Goal: Communication & Community: Participate in discussion

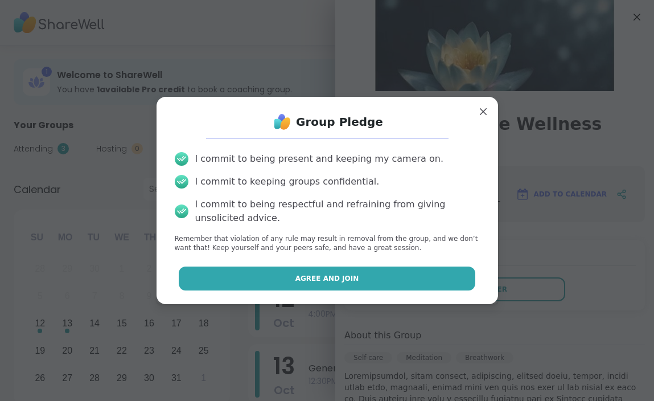
click at [412, 276] on button "Agree and Join" at bounding box center [327, 278] width 297 height 24
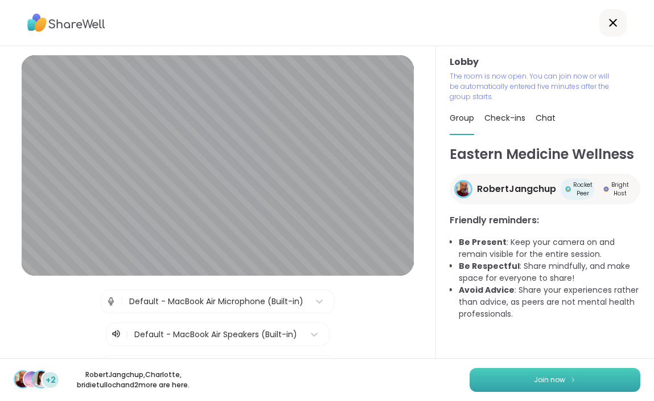
click at [496, 375] on button "Join now" at bounding box center [555, 380] width 171 height 24
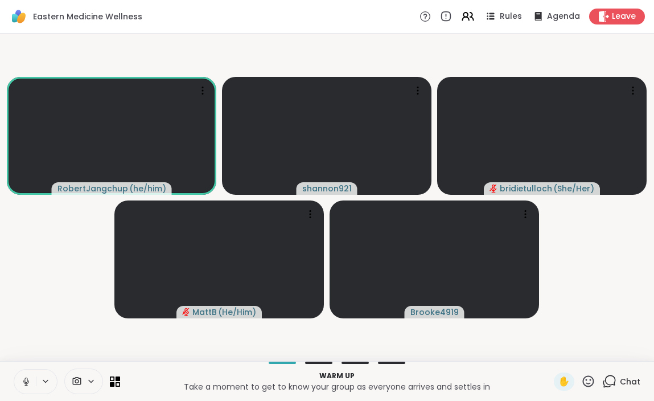
click at [30, 377] on icon at bounding box center [26, 381] width 10 height 10
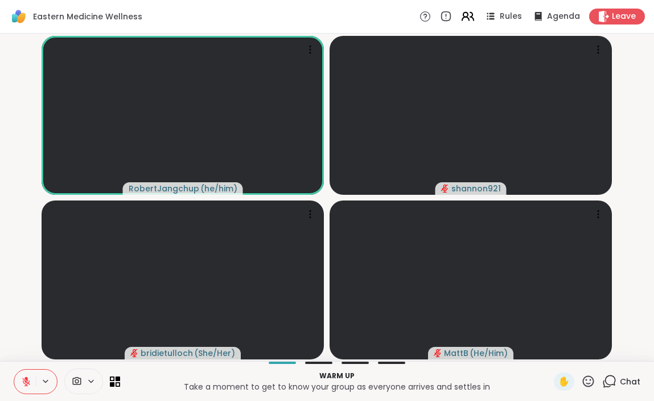
click at [469, 11] on icon at bounding box center [468, 16] width 14 height 14
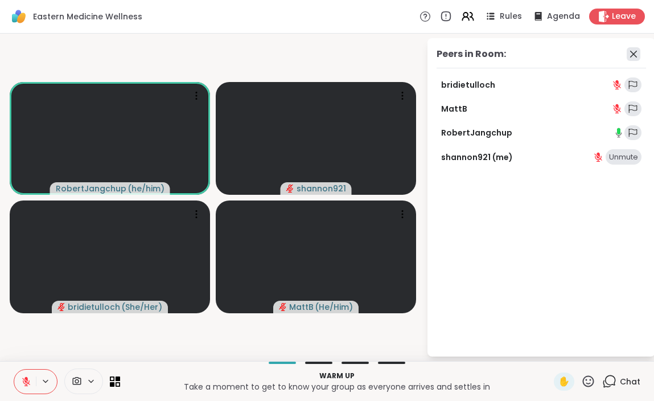
click at [634, 55] on icon at bounding box center [634, 54] width 14 height 14
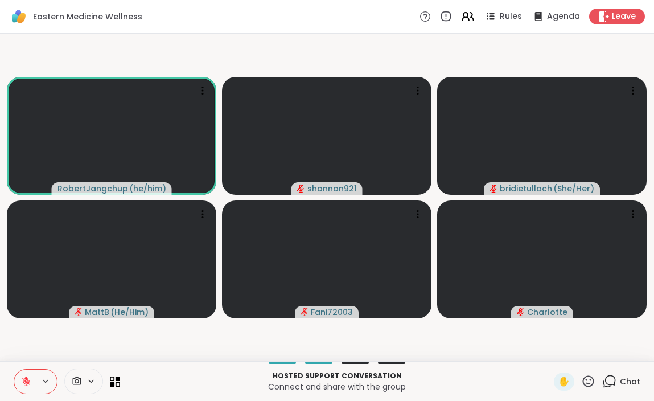
click at [22, 378] on icon at bounding box center [26, 381] width 10 height 10
click at [30, 378] on icon at bounding box center [26, 381] width 10 height 10
click at [612, 387] on icon at bounding box center [609, 381] width 14 height 14
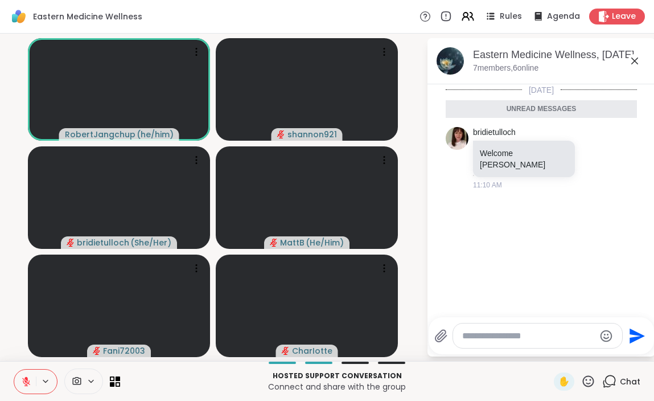
click at [634, 61] on icon at bounding box center [634, 60] width 7 height 7
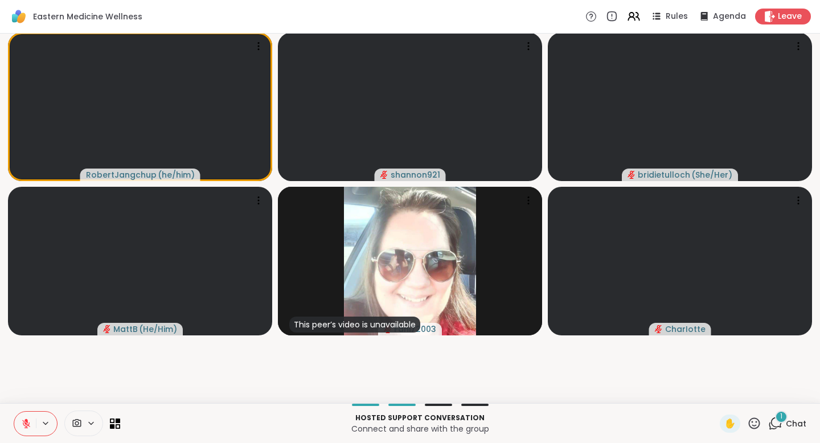
click at [653, 400] on div "1" at bounding box center [781, 416] width 13 height 13
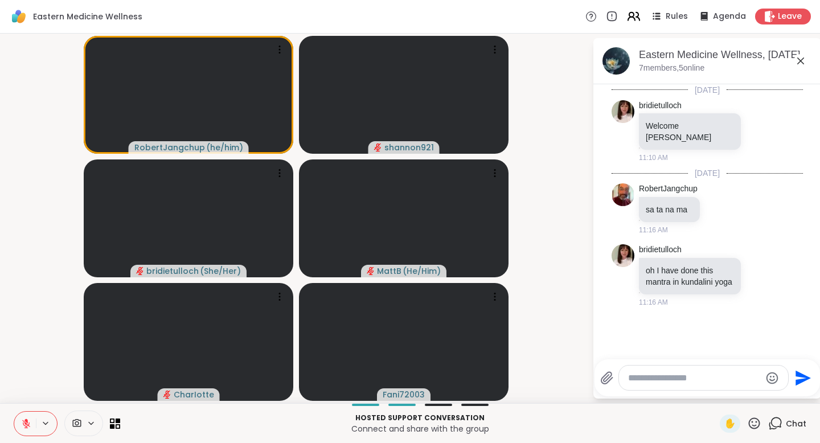
click at [631, 13] on icon at bounding box center [633, 16] width 14 height 14
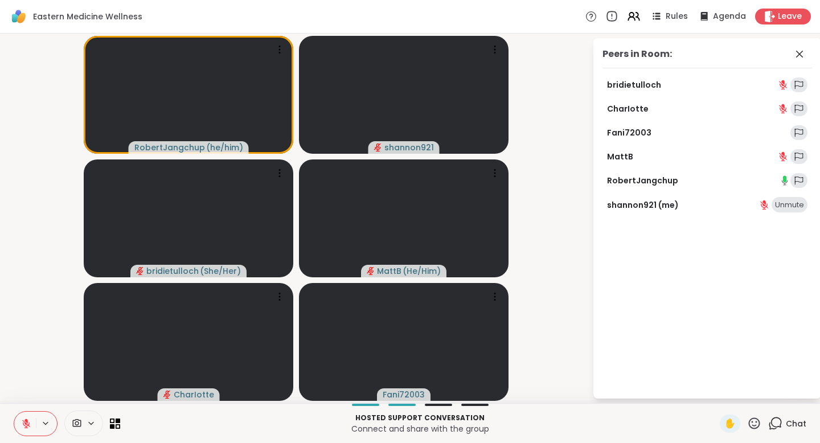
click at [615, 14] on icon at bounding box center [611, 16] width 13 height 13
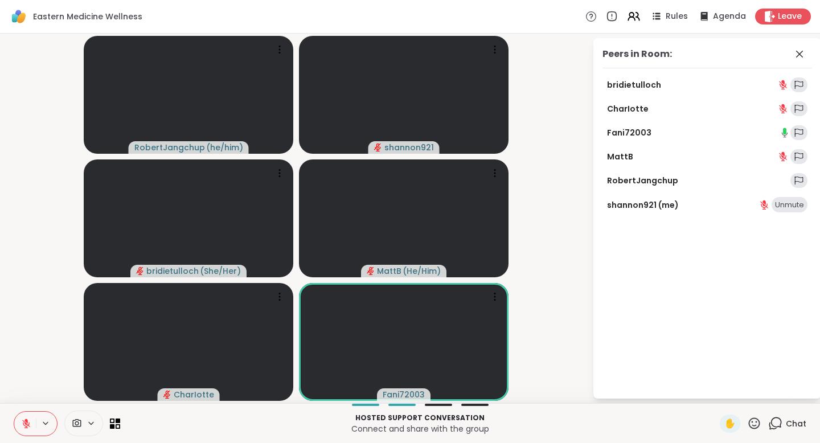
click at [653, 47] on span at bounding box center [800, 54] width 16 height 14
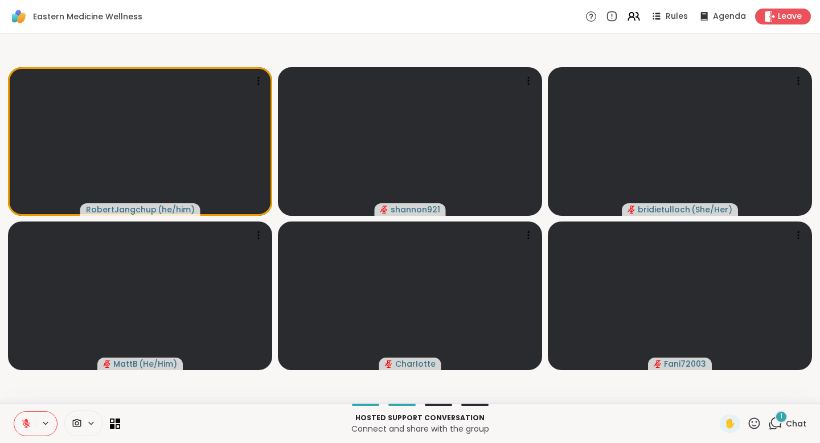
click at [653, 400] on span "1" at bounding box center [781, 417] width 2 height 10
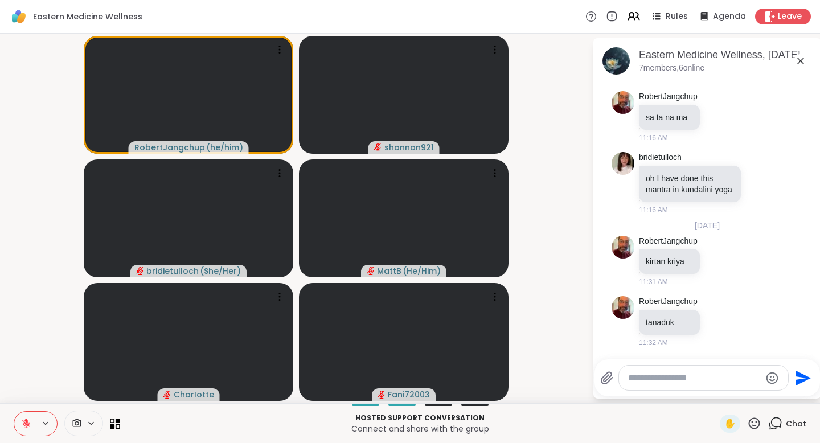
scroll to position [81, 0]
click at [487, 298] on div at bounding box center [495, 297] width 16 height 16
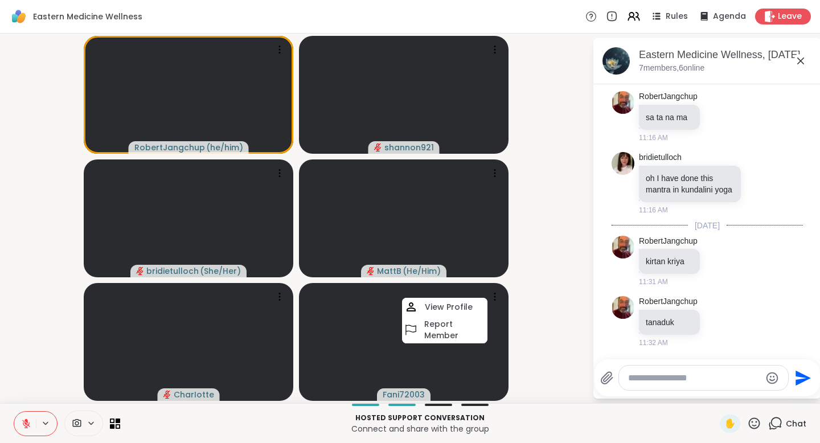
click at [526, 299] on video-player-container "RobertJangchup ( he/him ) shannon921 bridietulloch ( She/Her ) MattB ( He/Him )…" at bounding box center [296, 218] width 578 height 360
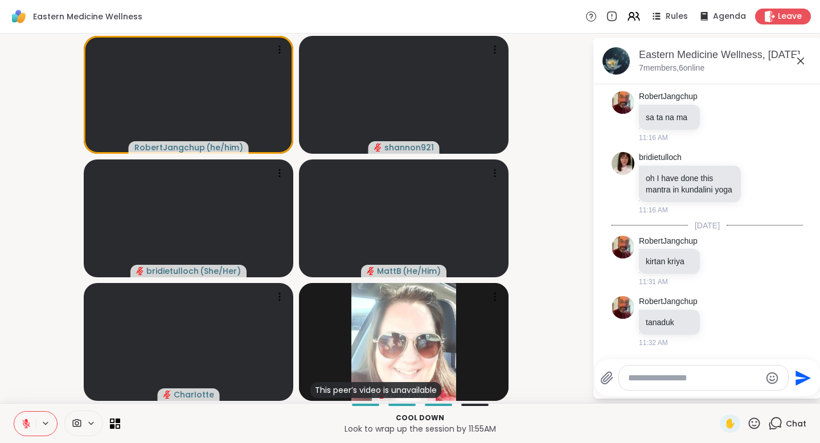
click at [25, 400] on icon at bounding box center [26, 424] width 8 height 8
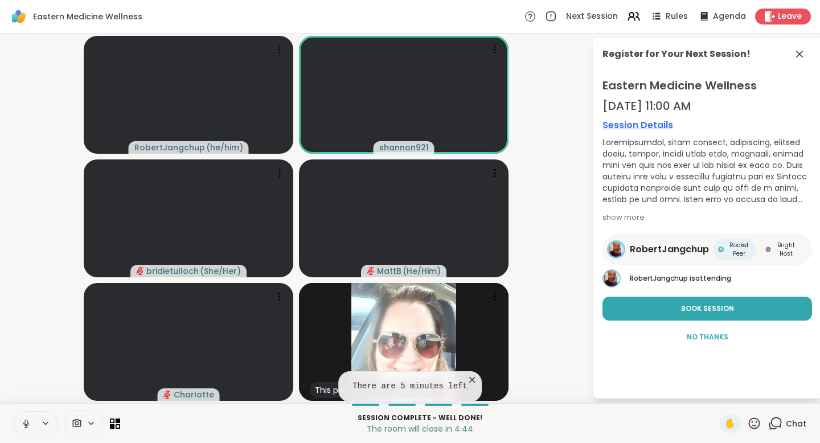
click at [26, 400] on icon at bounding box center [26, 423] width 10 height 10
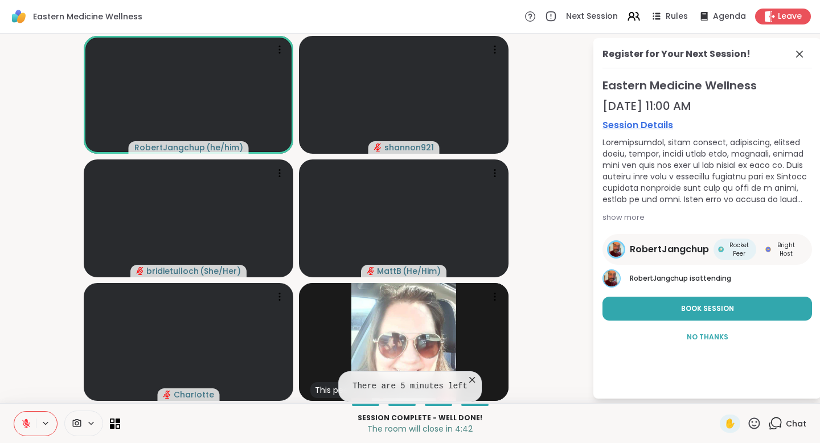
click at [471, 380] on icon at bounding box center [472, 380] width 6 height 6
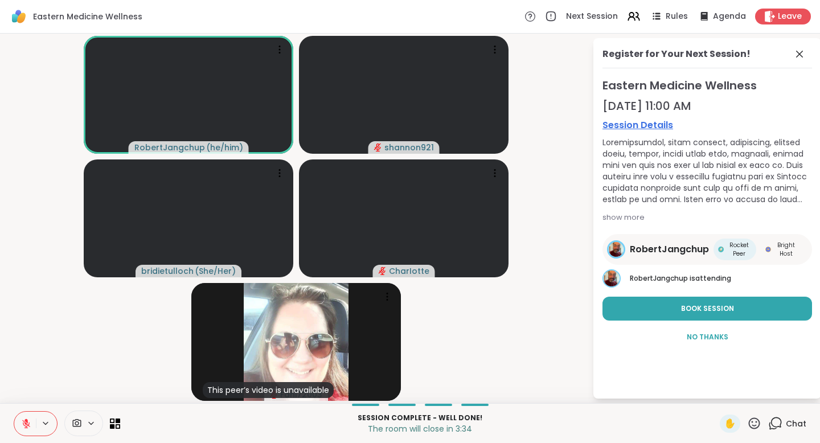
click at [653, 400] on icon at bounding box center [754, 423] width 14 height 14
click at [653, 389] on span "❤️" at bounding box center [720, 394] width 11 height 14
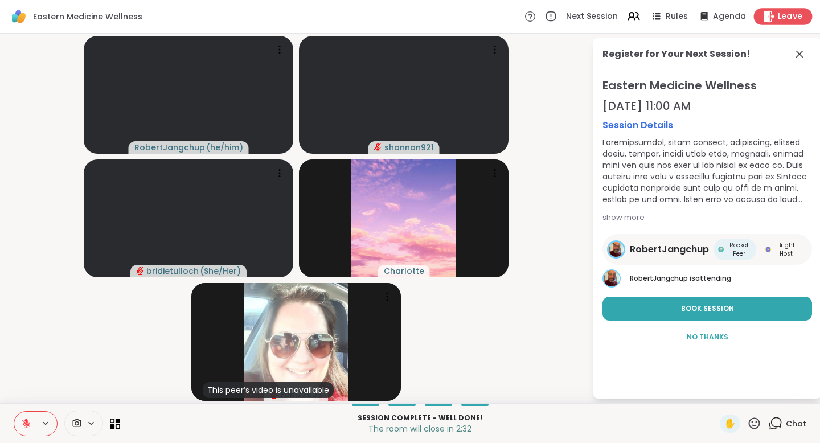
click at [653, 18] on span "Leave" at bounding box center [790, 17] width 25 height 12
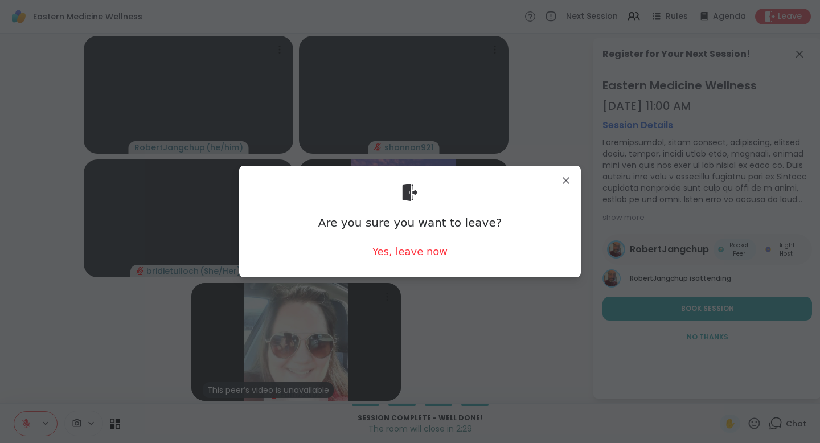
click at [395, 248] on div "Yes, leave now" at bounding box center [409, 251] width 75 height 14
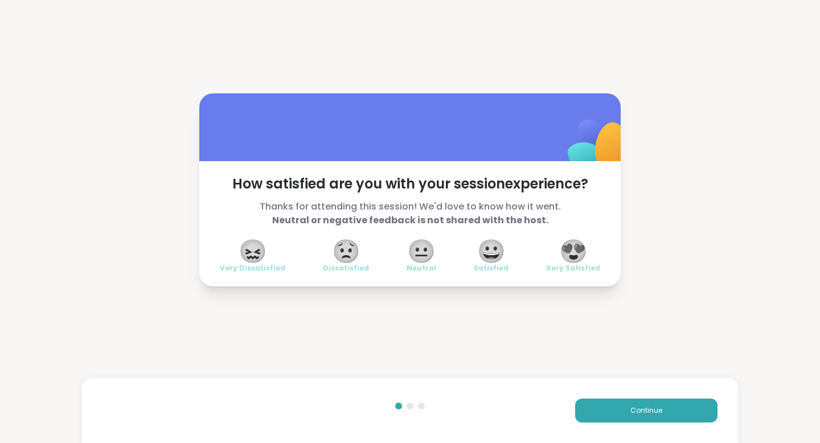
click at [573, 261] on span "😍" at bounding box center [573, 251] width 28 height 20
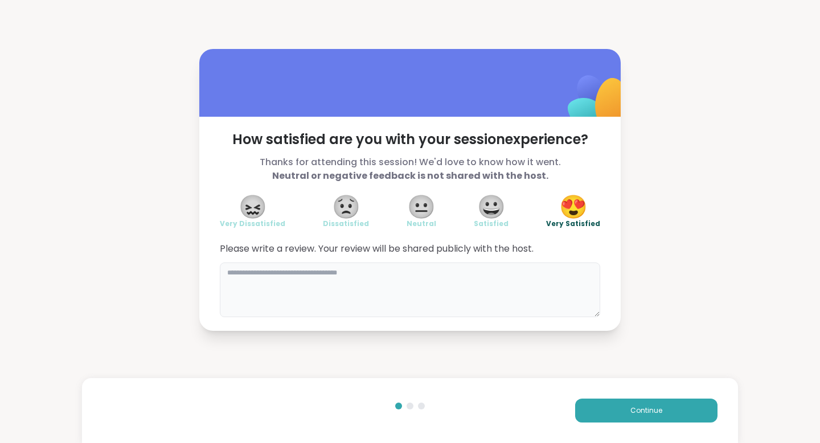
click at [521, 286] on textarea at bounding box center [410, 289] width 380 height 55
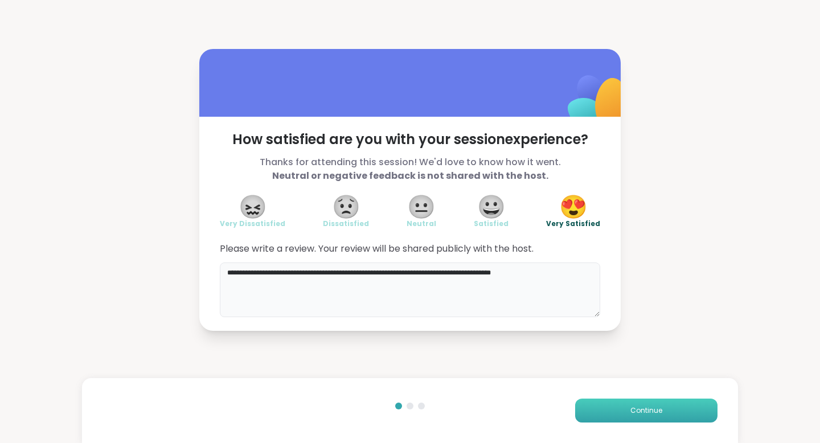
type textarea "**********"
click at [585, 400] on button "Continue" at bounding box center [646, 410] width 142 height 24
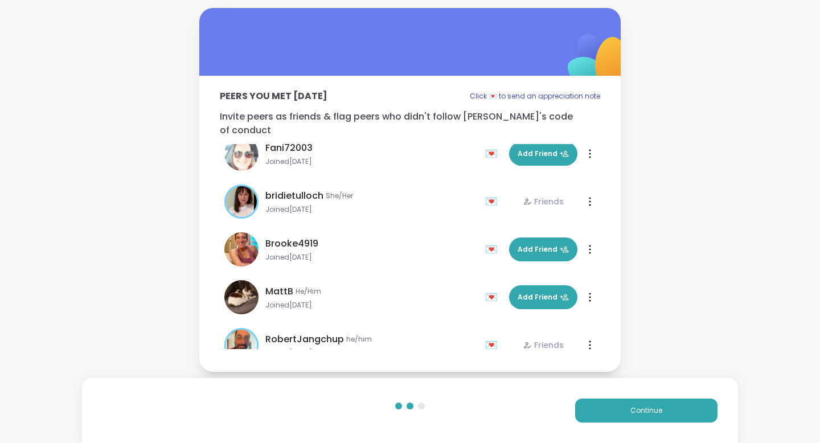
scroll to position [82, 0]
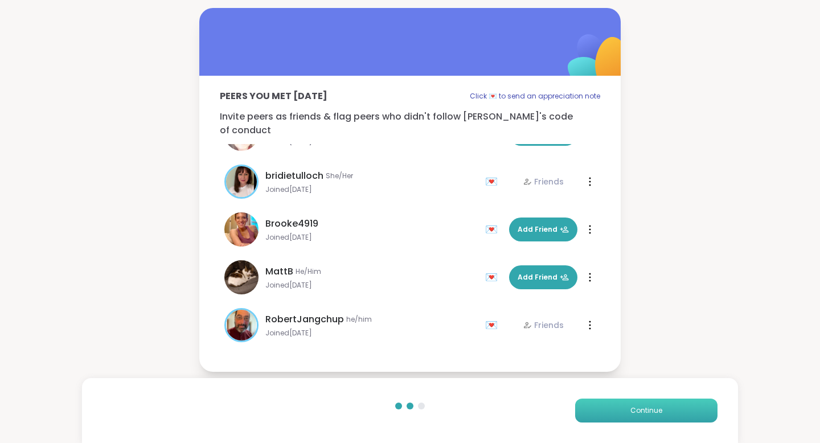
click at [601, 400] on button "Continue" at bounding box center [646, 410] width 142 height 24
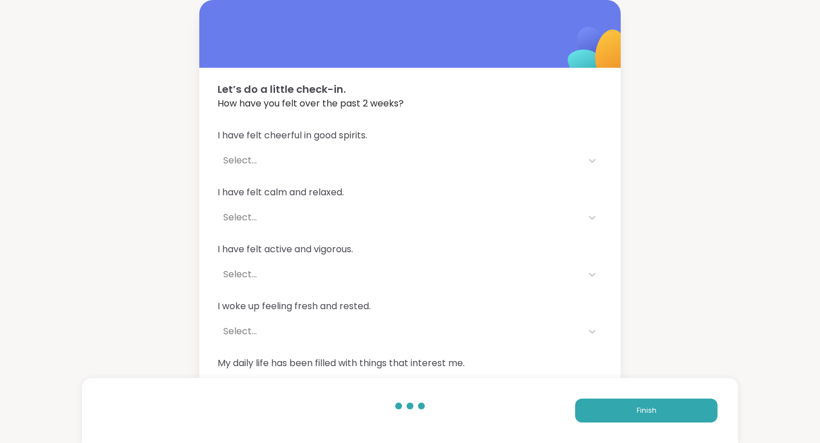
click at [482, 163] on div "Select..." at bounding box center [399, 161] width 353 height 14
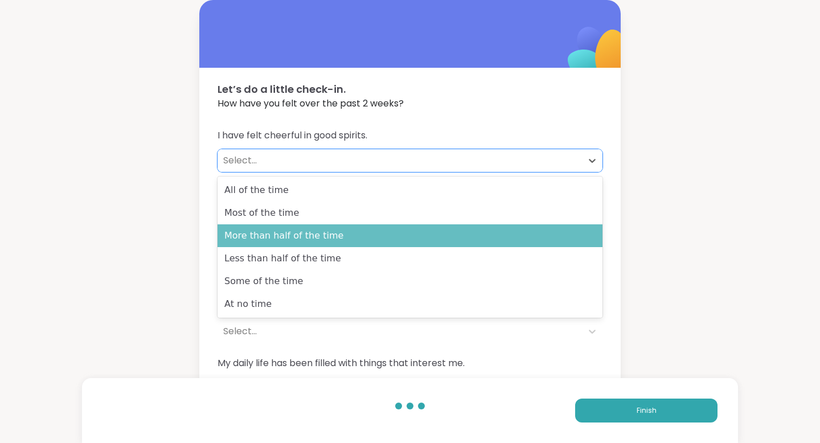
click at [464, 227] on div "More than half of the time" at bounding box center [409, 235] width 385 height 23
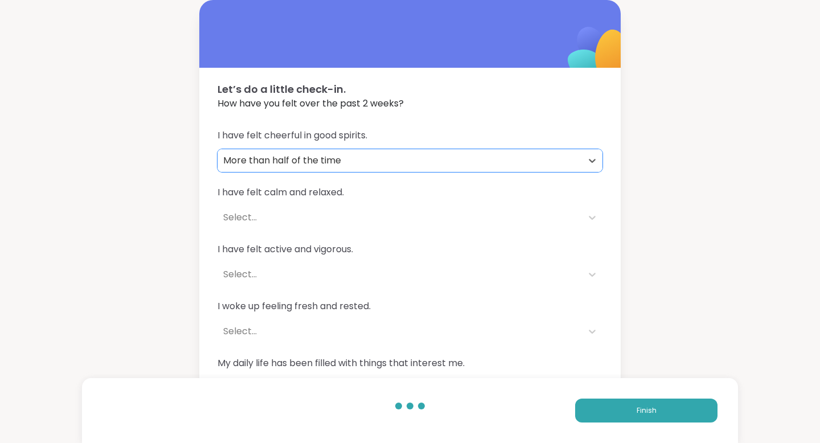
click at [463, 207] on div "Select..." at bounding box center [399, 217] width 364 height 23
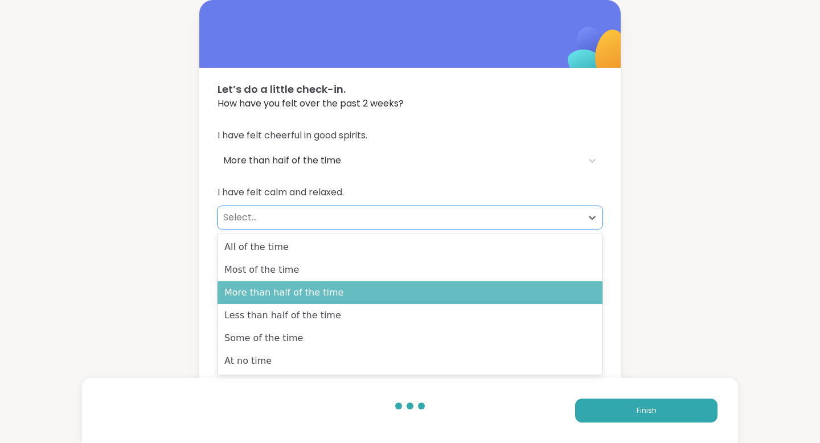
click at [445, 291] on div "More than half of the time" at bounding box center [409, 292] width 385 height 23
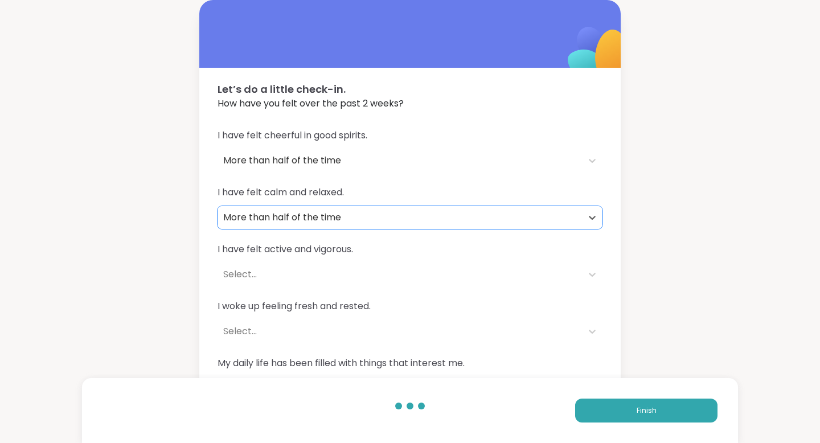
click at [442, 273] on div "Select..." at bounding box center [399, 275] width 353 height 14
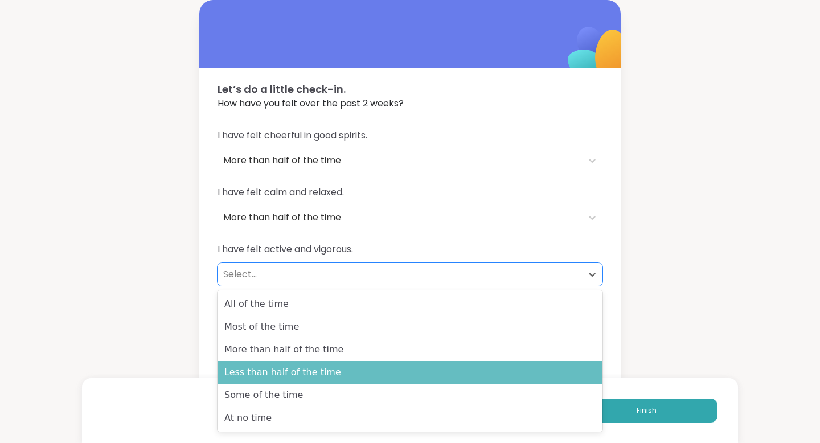
click at [421, 364] on div "Less than half of the time" at bounding box center [409, 372] width 385 height 23
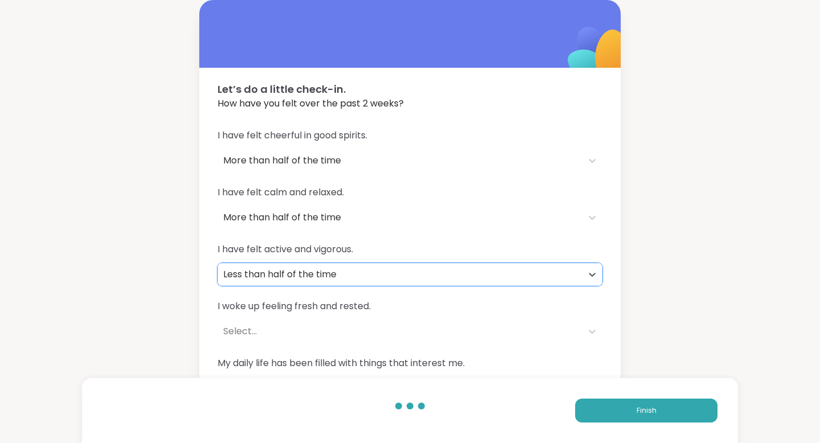
click at [414, 327] on div "Select..." at bounding box center [399, 331] width 353 height 14
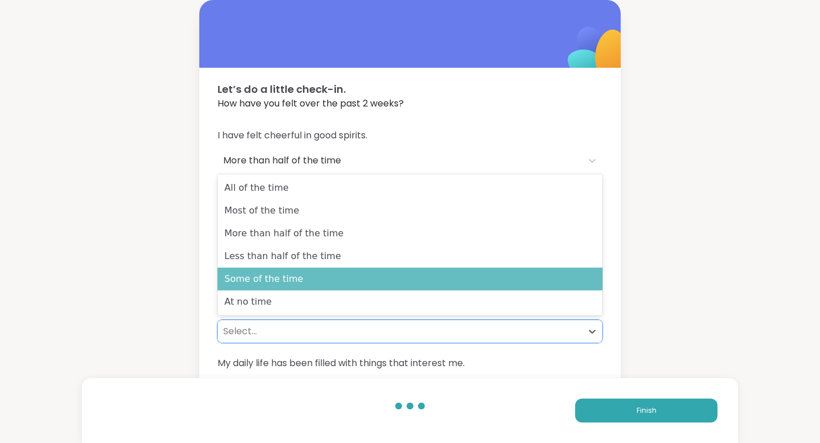
click at [394, 281] on div "Some of the time" at bounding box center [409, 279] width 385 height 23
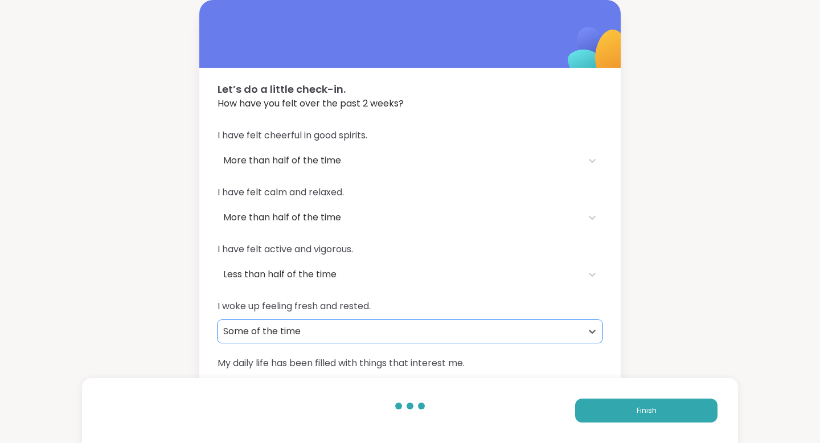
scroll to position [34, 0]
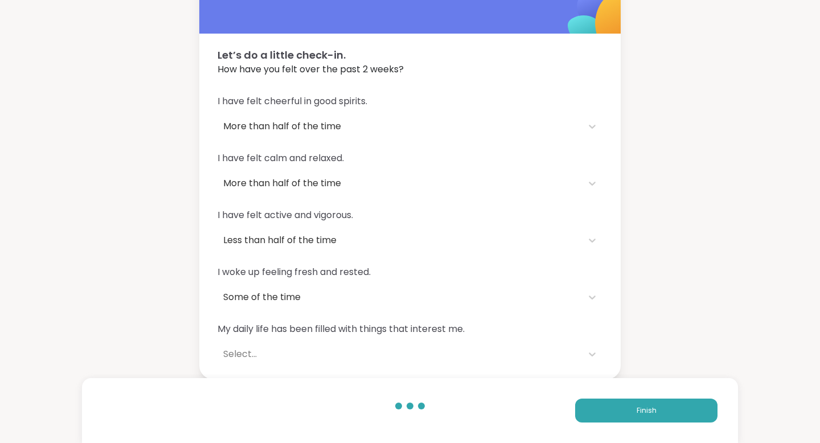
click at [380, 339] on div "My daily life has been filled with things that interest me. Select..." at bounding box center [409, 343] width 385 height 43
click at [380, 352] on div "Select..." at bounding box center [399, 354] width 353 height 14
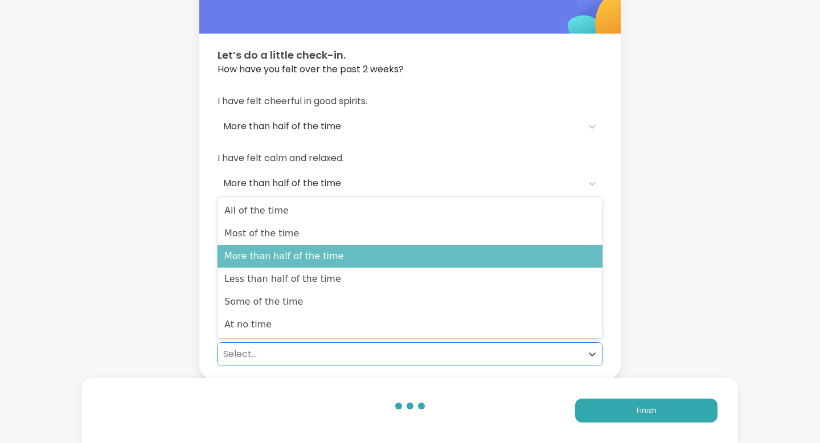
click at [375, 253] on div "More than half of the time" at bounding box center [409, 256] width 385 height 23
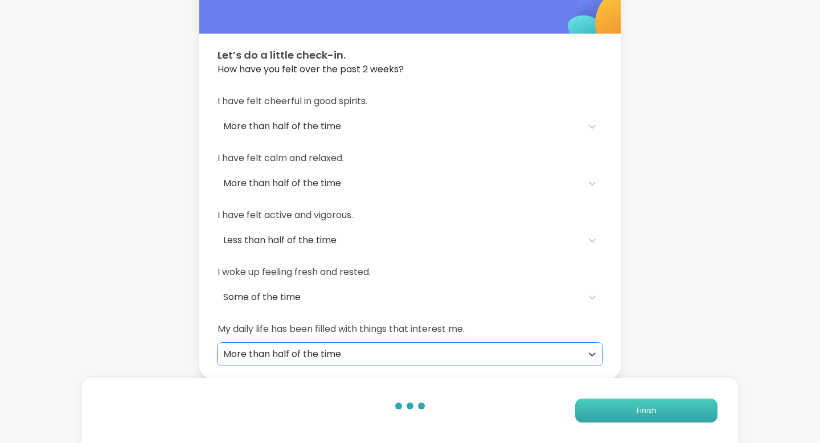
click at [595, 400] on button "Finish" at bounding box center [646, 410] width 142 height 24
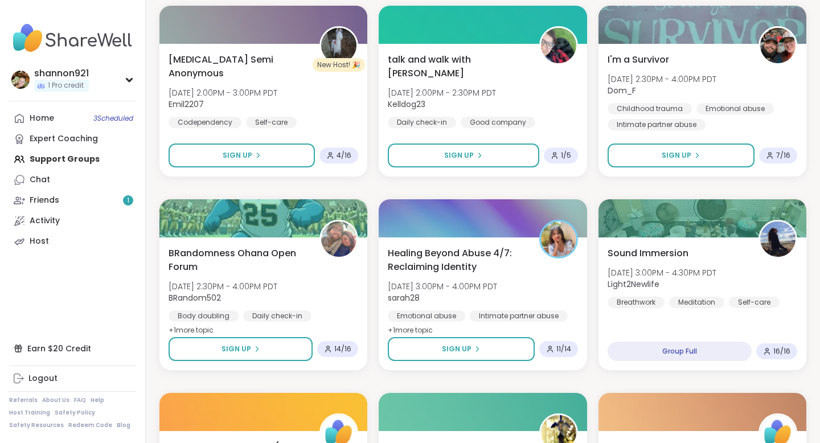
scroll to position [1367, 0]
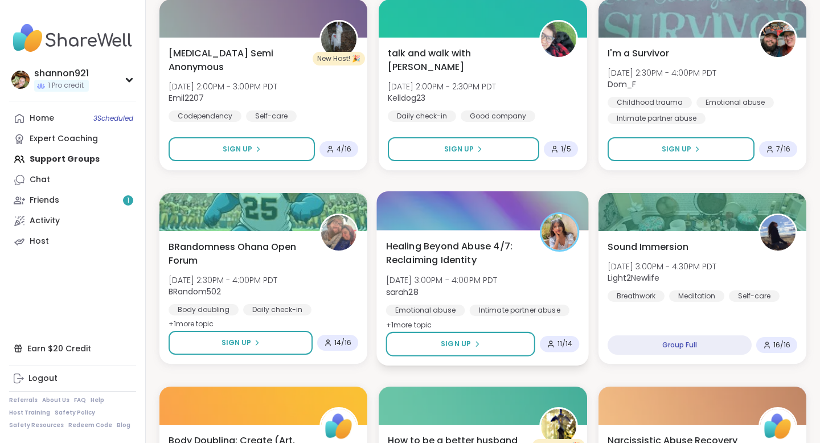
click at [545, 273] on div "Healing Beyond Abuse 4/7: Reclaiming Identity [DATE] 3:00PM - 4:00PM PDT sarah2…" at bounding box center [483, 285] width 194 height 93
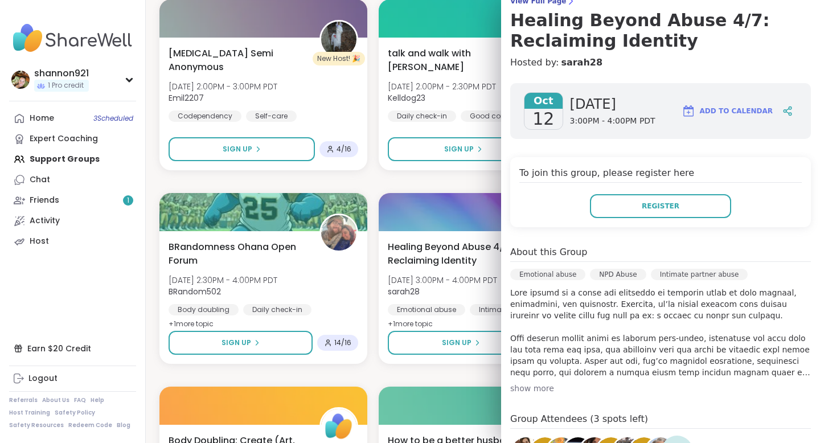
scroll to position [224, 0]
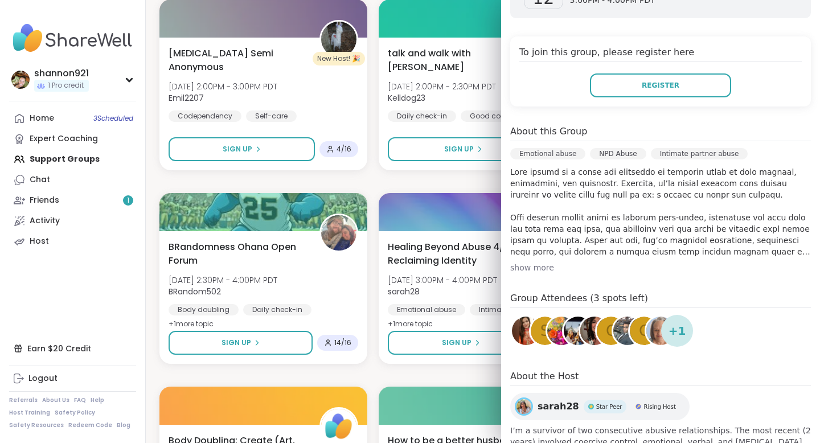
click at [144, 172] on nav "shannon921 1 Pro credit Profile Membership Settings Help Home 3 Scheduled Exper…" at bounding box center [73, 221] width 146 height 443
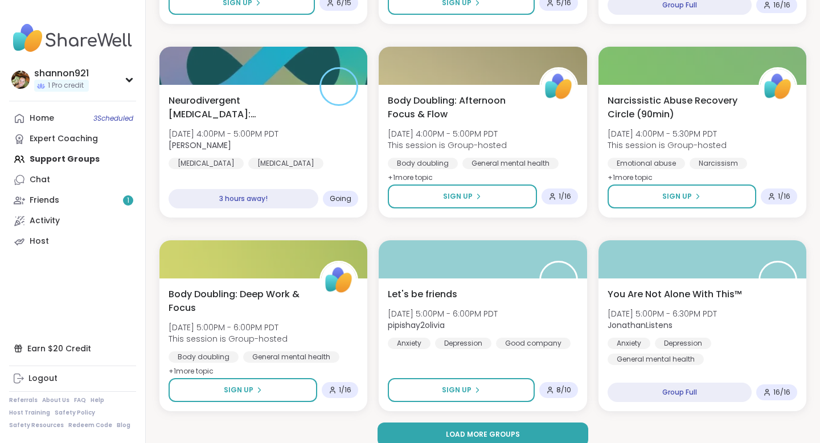
scroll to position [2109, 0]
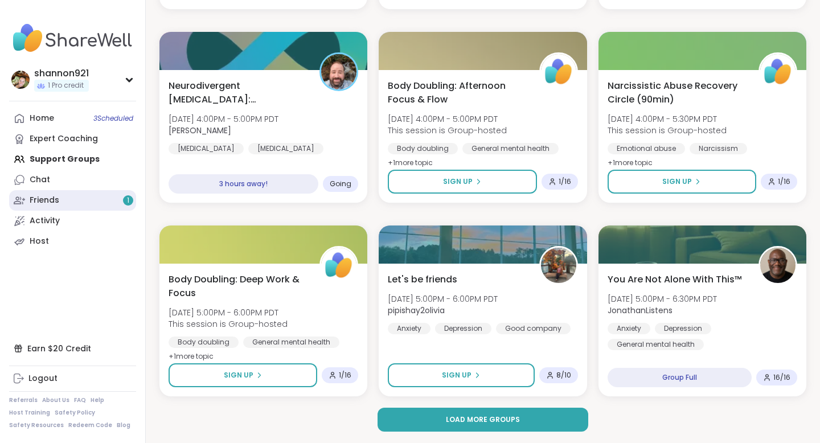
click at [79, 196] on link "Friends 1" at bounding box center [72, 200] width 127 height 20
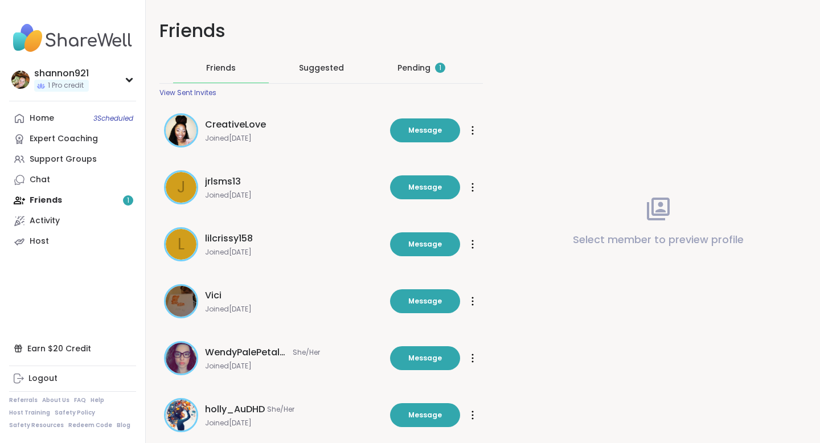
click at [396, 67] on div "Pending 1" at bounding box center [421, 68] width 96 height 30
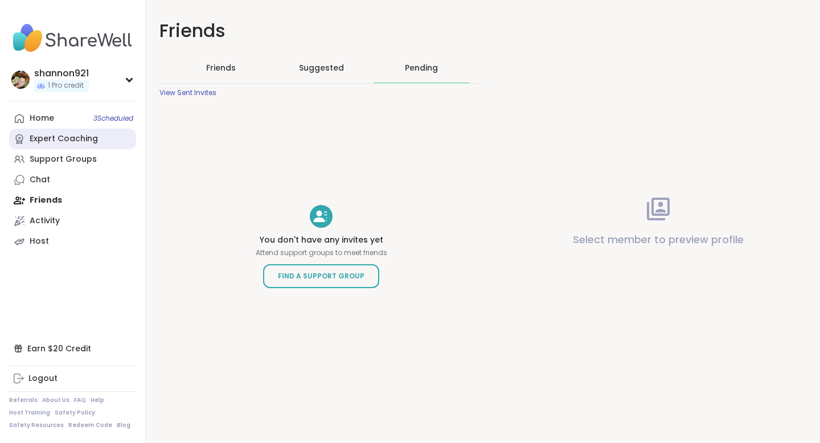
click at [71, 129] on link "Expert Coaching" at bounding box center [72, 139] width 127 height 20
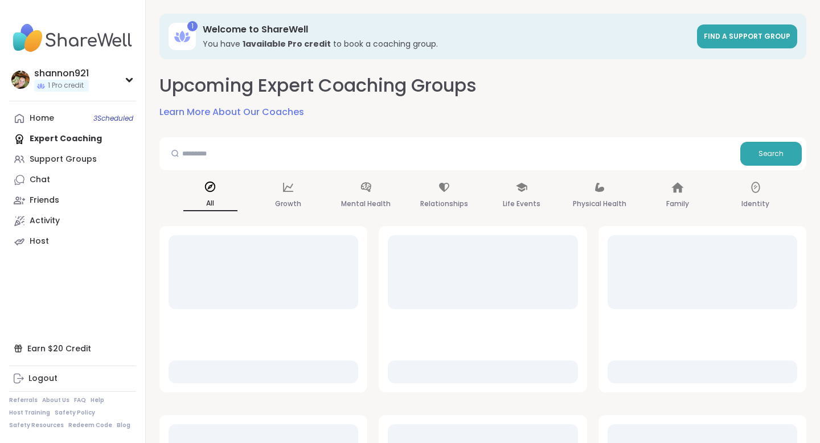
click at [64, 107] on nav "shannon921 1 Pro credit Profile Membership Settings Help Home 3 Scheduled Exper…" at bounding box center [73, 221] width 146 height 443
click at [64, 114] on link "Home 3 Scheduled" at bounding box center [72, 118] width 127 height 20
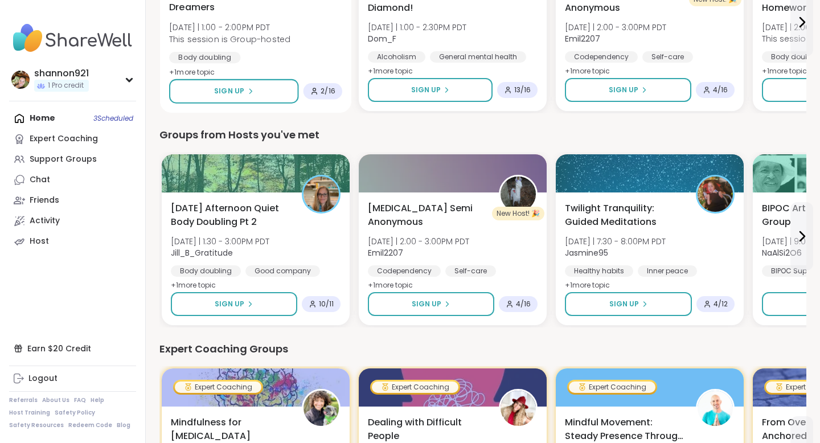
scroll to position [473, 0]
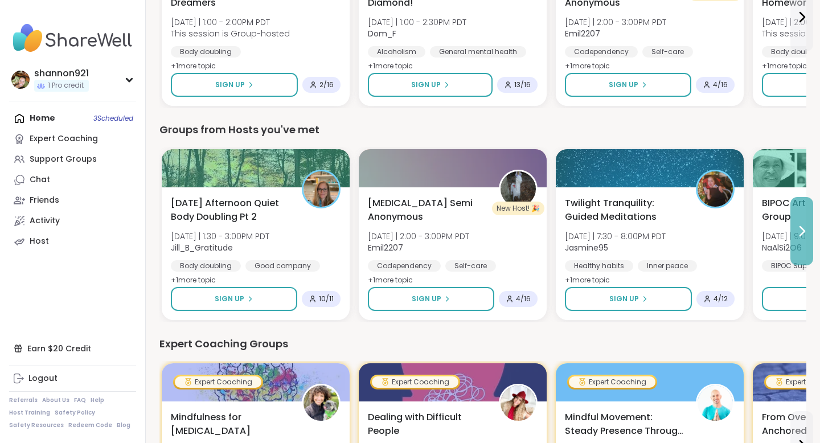
click at [653, 240] on button at bounding box center [801, 231] width 23 height 68
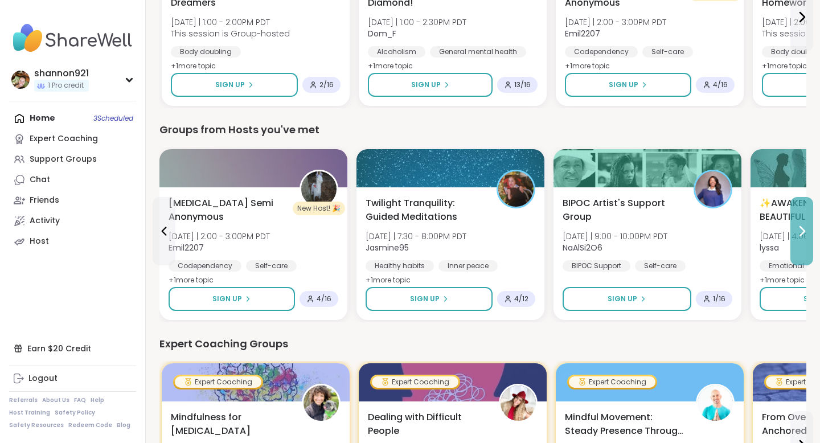
click at [653, 240] on button at bounding box center [801, 231] width 23 height 68
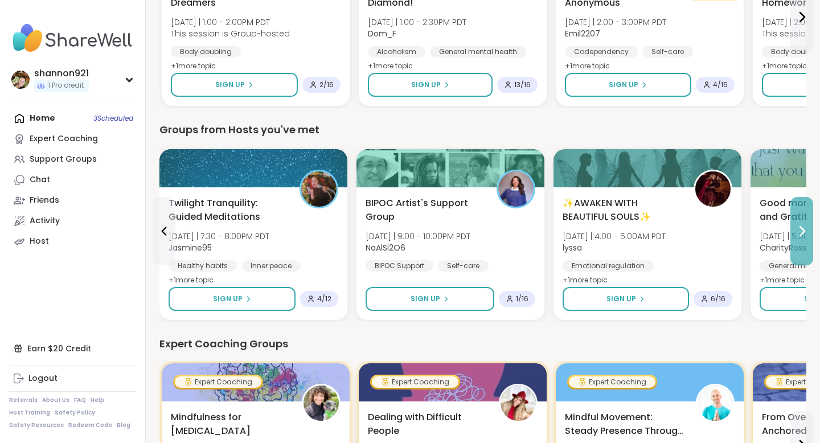
click at [653, 240] on button at bounding box center [801, 231] width 23 height 68
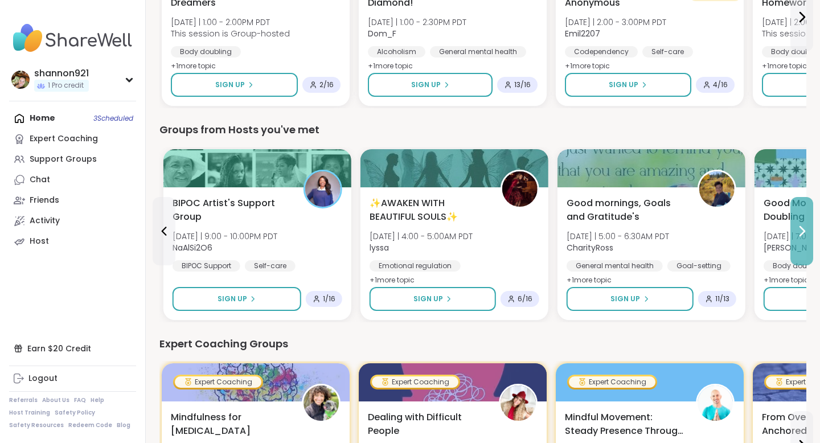
click at [653, 240] on button at bounding box center [801, 231] width 23 height 68
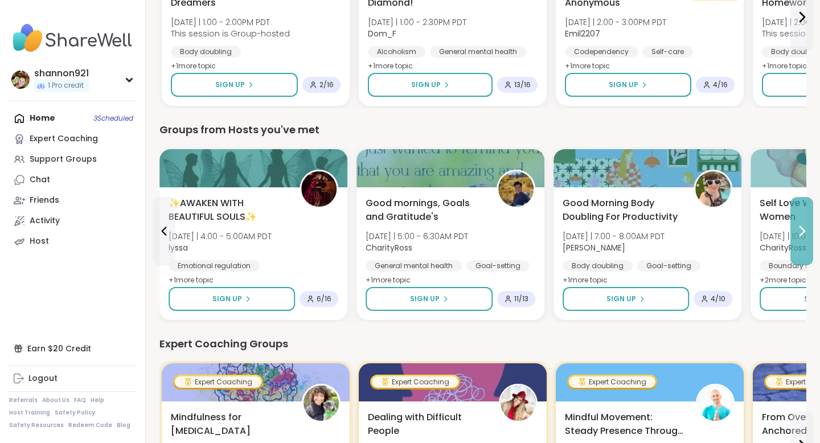
click at [653, 240] on button at bounding box center [801, 231] width 23 height 68
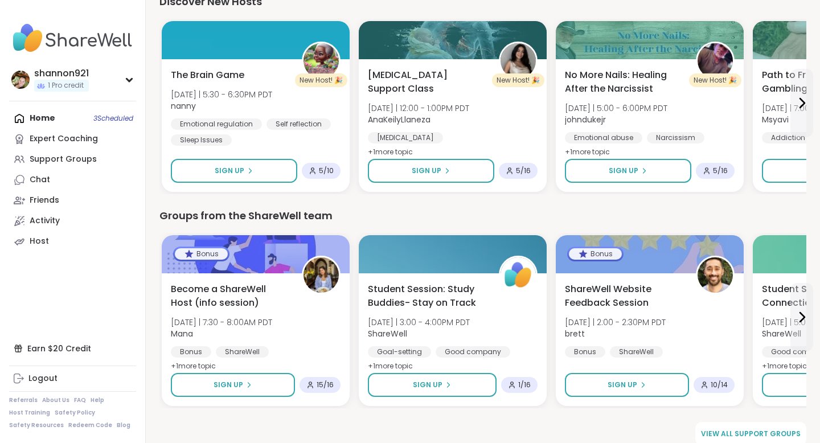
scroll to position [1471, 0]
